Goal: Task Accomplishment & Management: Manage account settings

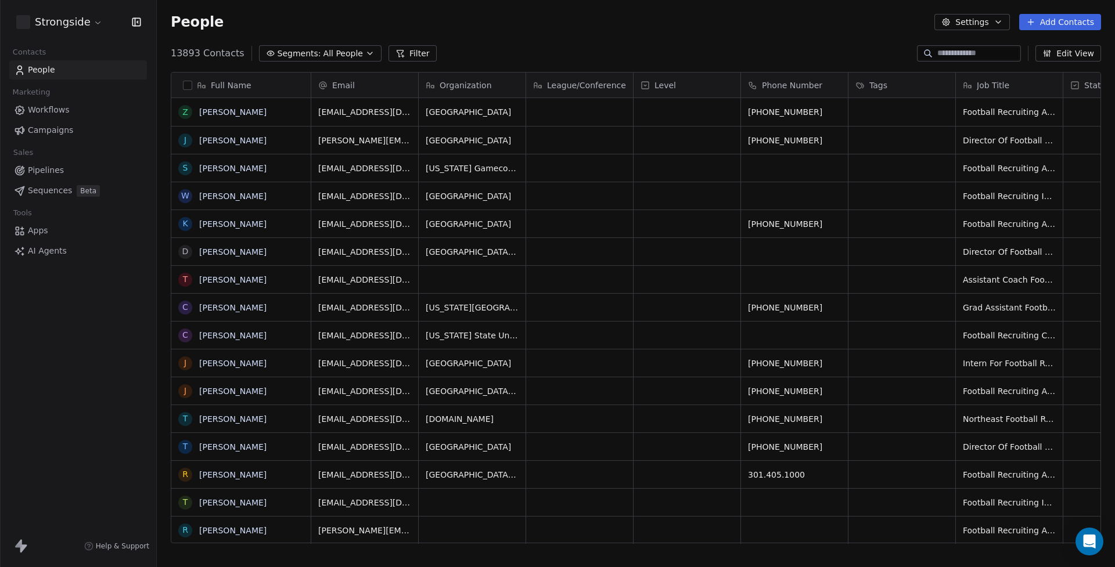
scroll to position [499, 958]
click at [488, 82] on span "Organization" at bounding box center [466, 86] width 52 height 12
click at [481, 46] on html "Strongside Contacts People Marketing Workflows Campaigns Sales Pipelines Sequen…" at bounding box center [557, 283] width 1115 height 567
click at [467, 81] on span "Organization" at bounding box center [466, 86] width 52 height 12
click at [468, 84] on html "Strongside Contacts People Marketing Workflows Campaigns Sales Pipelines Sequen…" at bounding box center [557, 283] width 1115 height 567
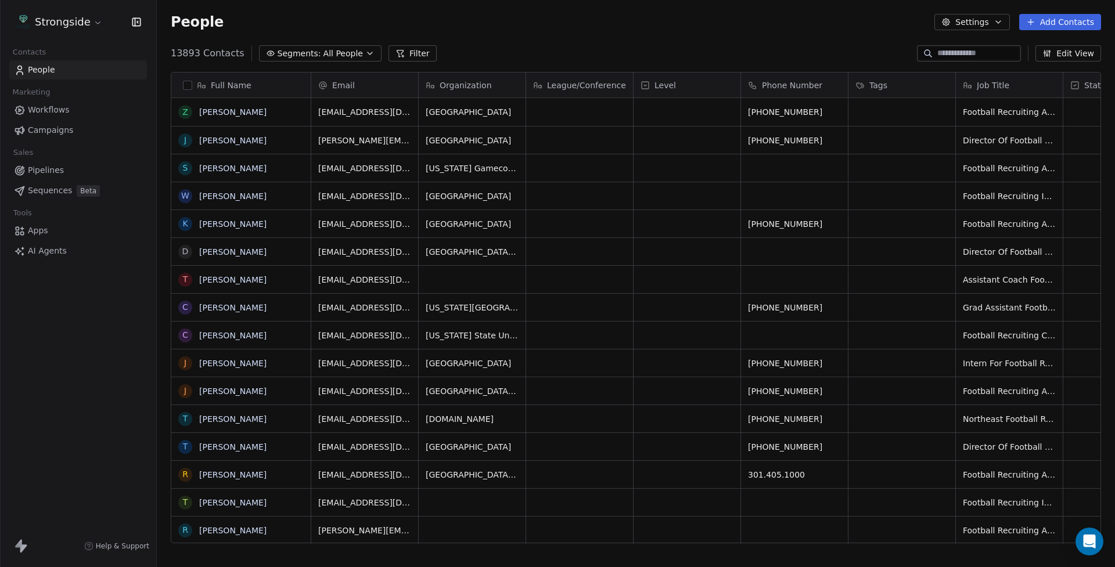
click at [365, 57] on icon "button" at bounding box center [369, 53] width 9 height 9
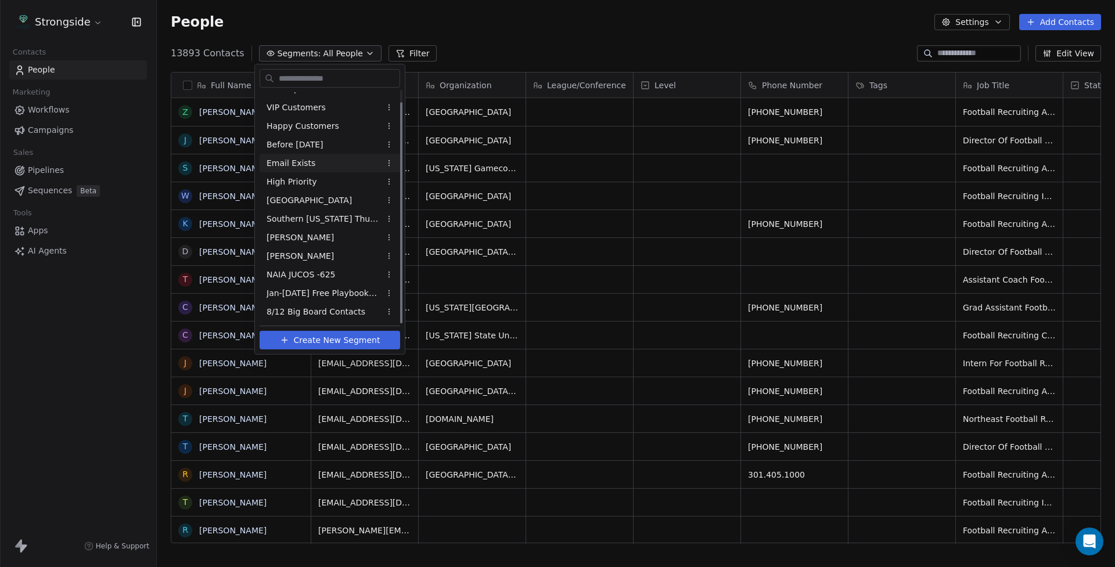
scroll to position [13, 0]
click at [337, 273] on div "NAIA JUCOS -625" at bounding box center [330, 274] width 141 height 19
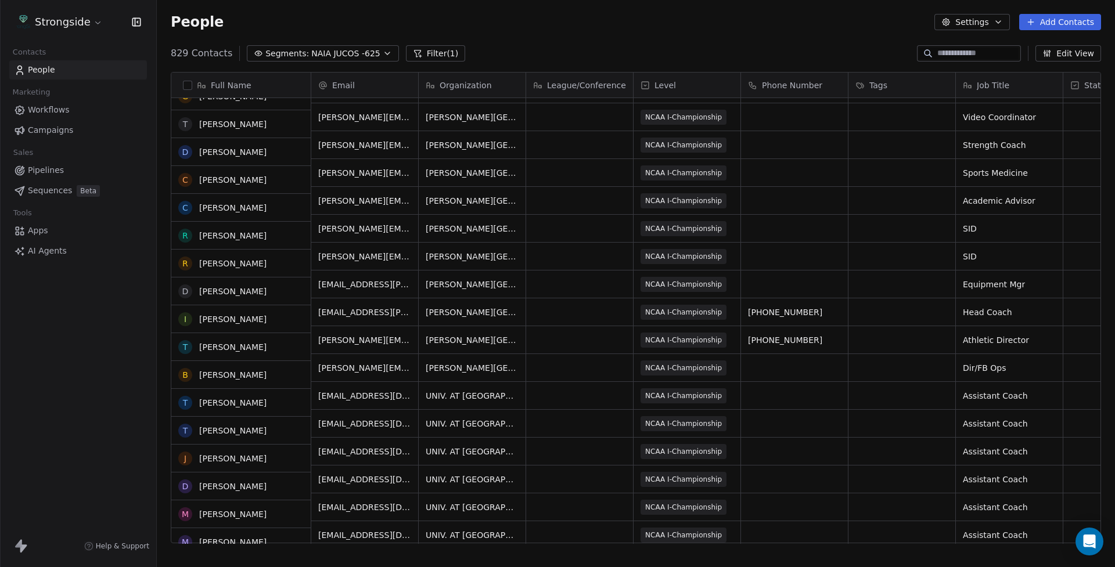
scroll to position [0, 0]
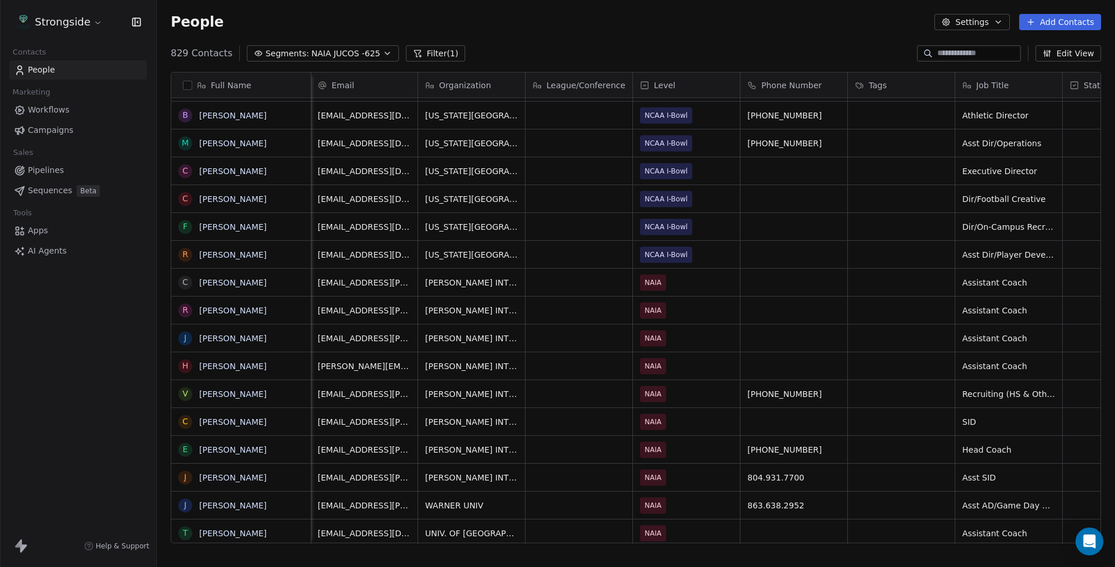
click at [384, 51] on icon "button" at bounding box center [387, 53] width 9 height 9
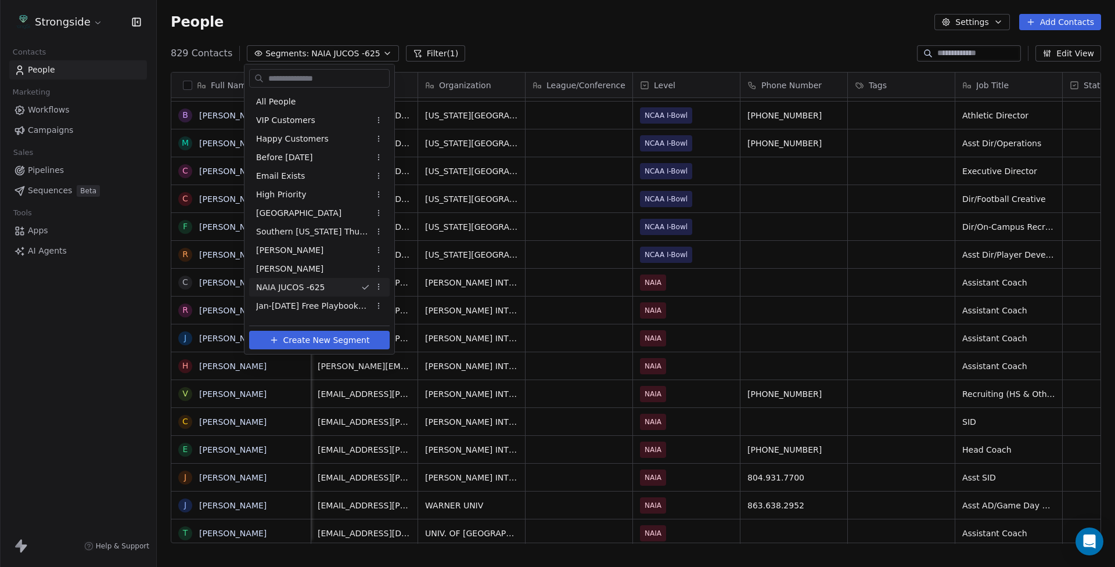
click at [388, 59] on html "Strongside Contacts People Marketing Workflows Campaigns Sales Pipelines Sequen…" at bounding box center [557, 283] width 1115 height 567
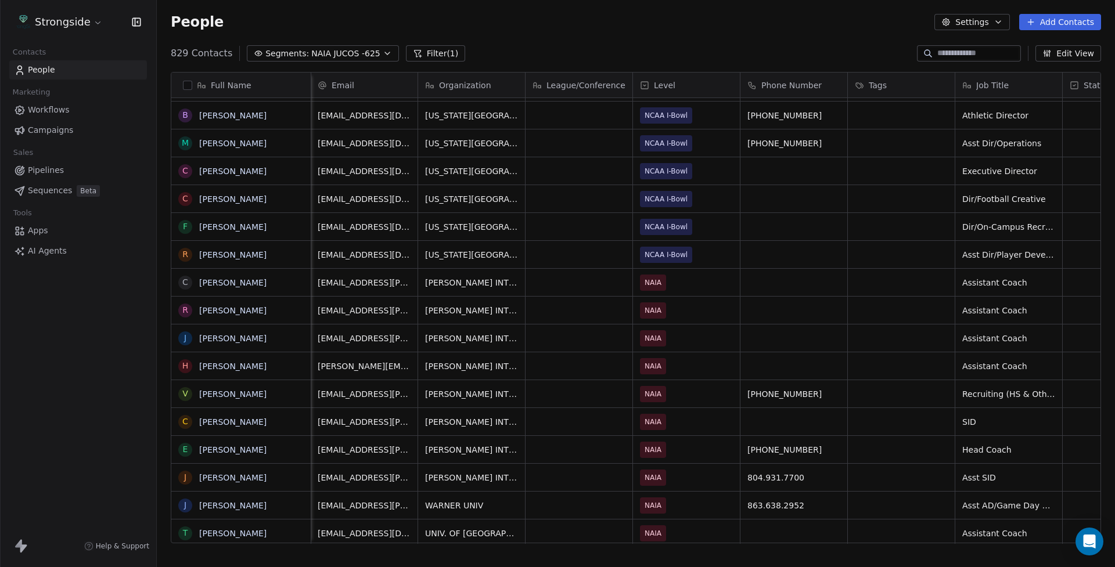
click at [386, 53] on icon "button" at bounding box center [387, 53] width 9 height 9
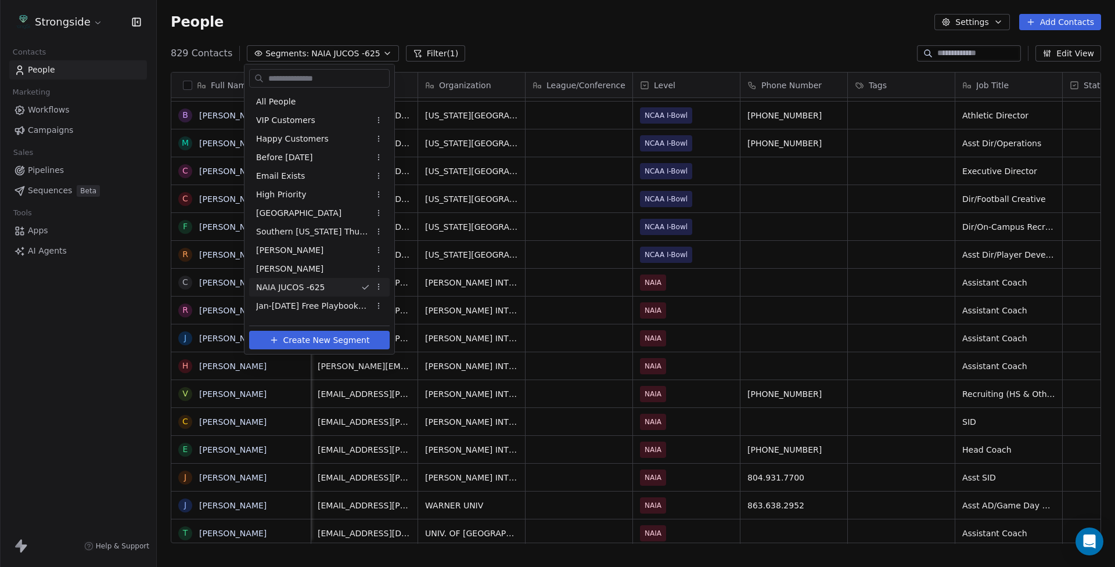
click at [386, 53] on html "Strongside Contacts People Marketing Workflows Campaigns Sales Pipelines Sequen…" at bounding box center [557, 283] width 1115 height 567
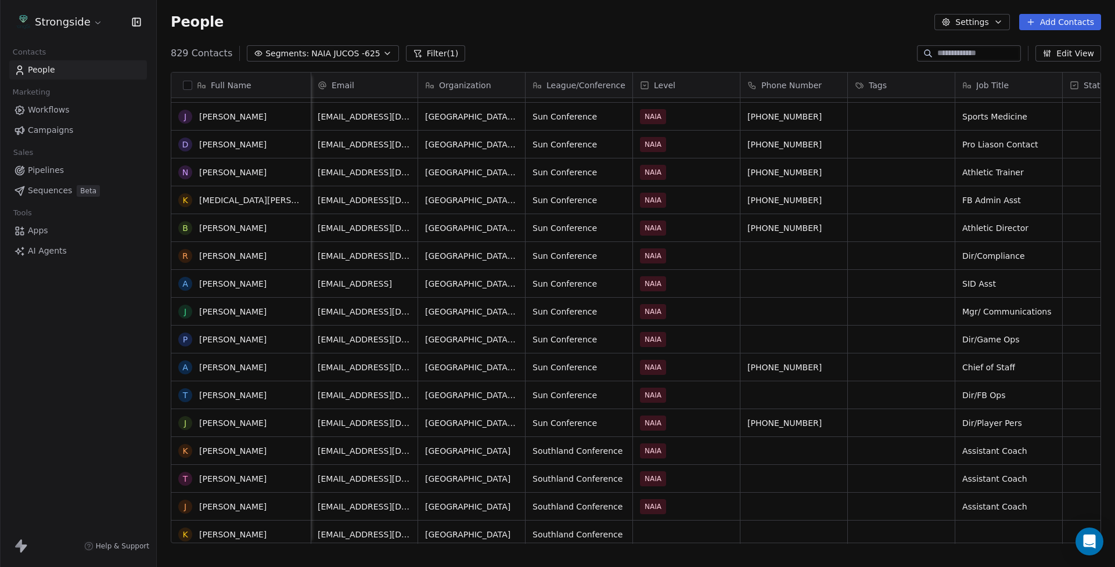
scroll to position [16727, 0]
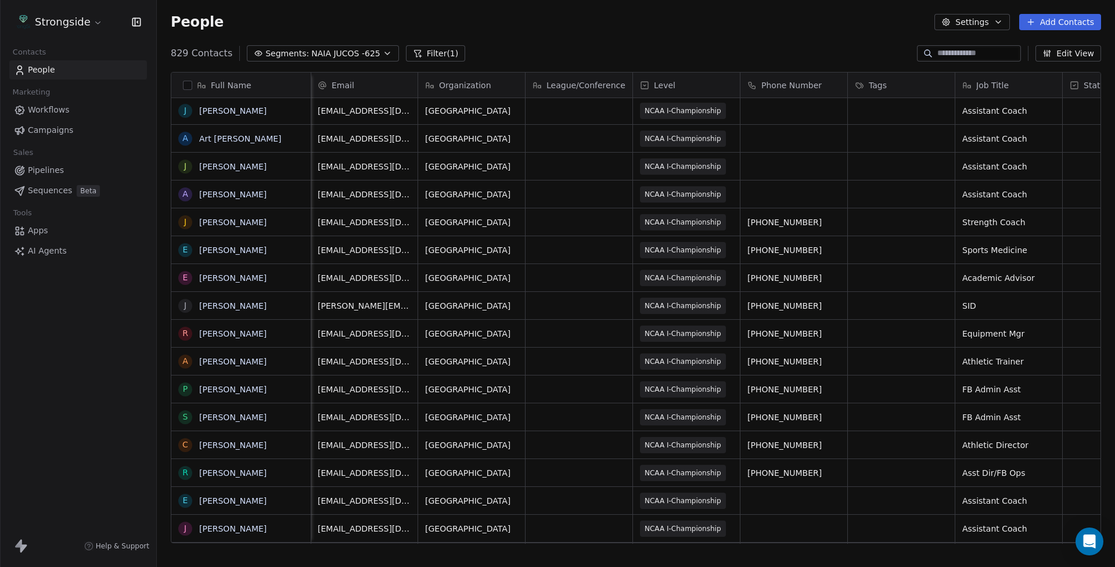
click at [358, 57] on span "NAIA JUCOS -625" at bounding box center [345, 54] width 69 height 12
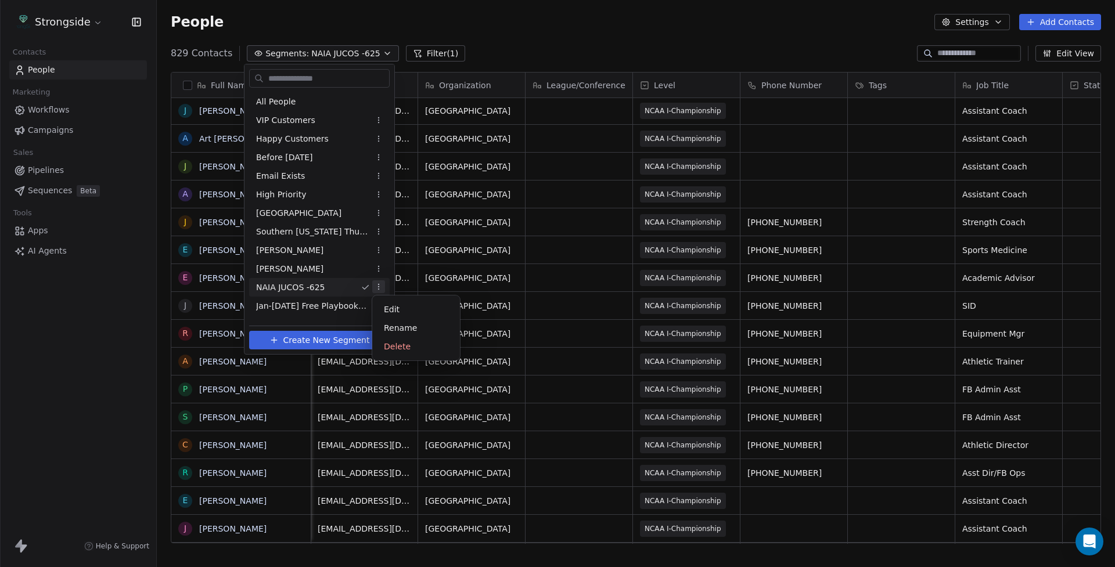
click at [380, 286] on html "Strongside Contacts People Marketing Workflows Campaigns Sales Pipelines Sequen…" at bounding box center [557, 283] width 1115 height 567
click at [385, 309] on div "Edit" at bounding box center [416, 309] width 78 height 19
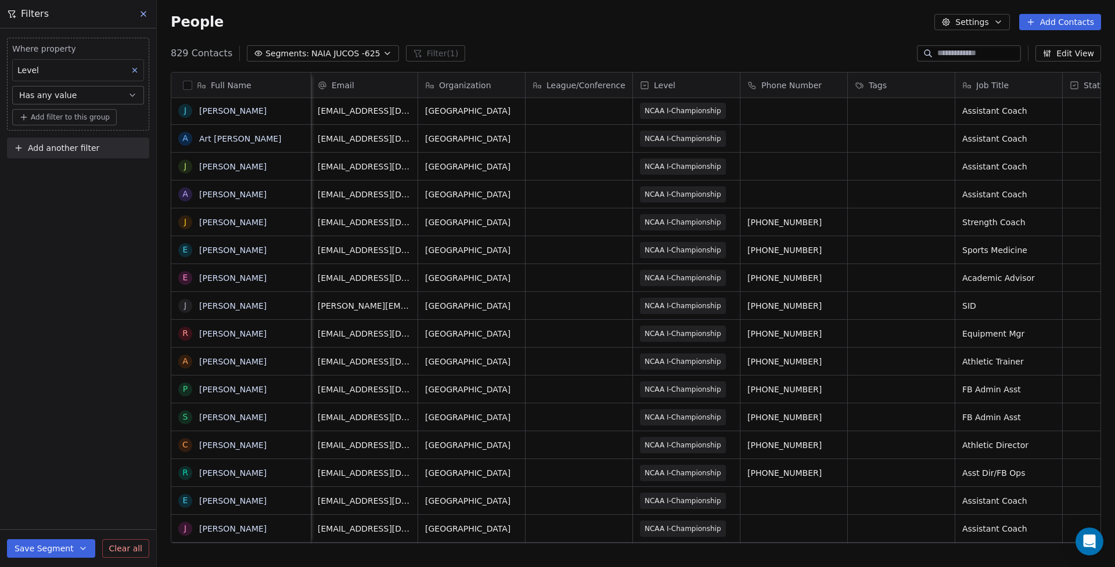
click at [144, 12] on icon at bounding box center [143, 13] width 9 height 9
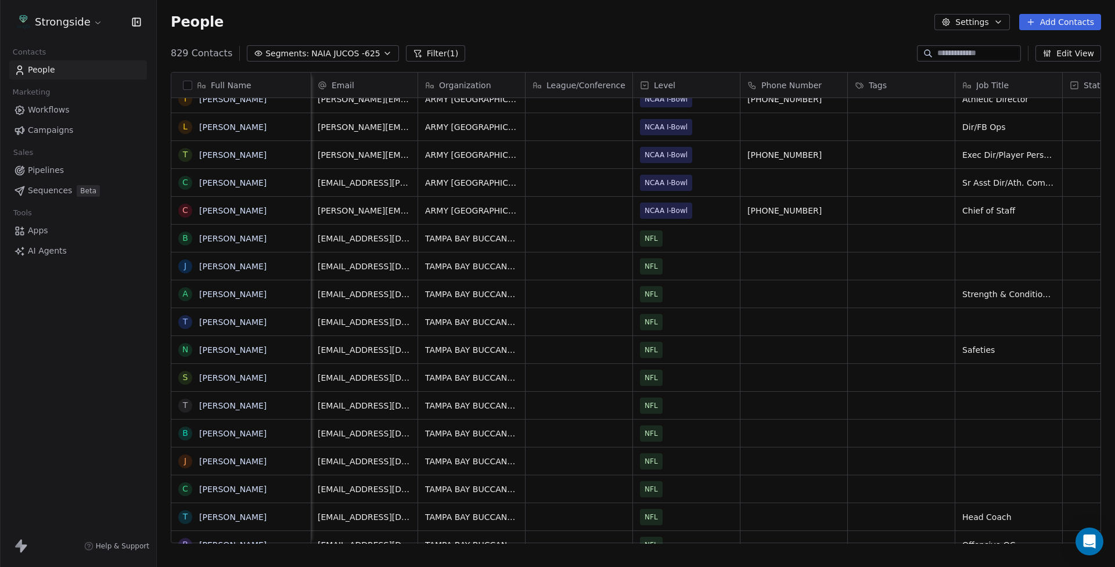
click at [991, 24] on button "Settings" at bounding box center [971, 22] width 75 height 16
click at [854, 37] on html "Strongside Contacts People Marketing Workflows Campaigns Sales Pipelines Sequen…" at bounding box center [557, 283] width 1115 height 567
